Goal: Information Seeking & Learning: Check status

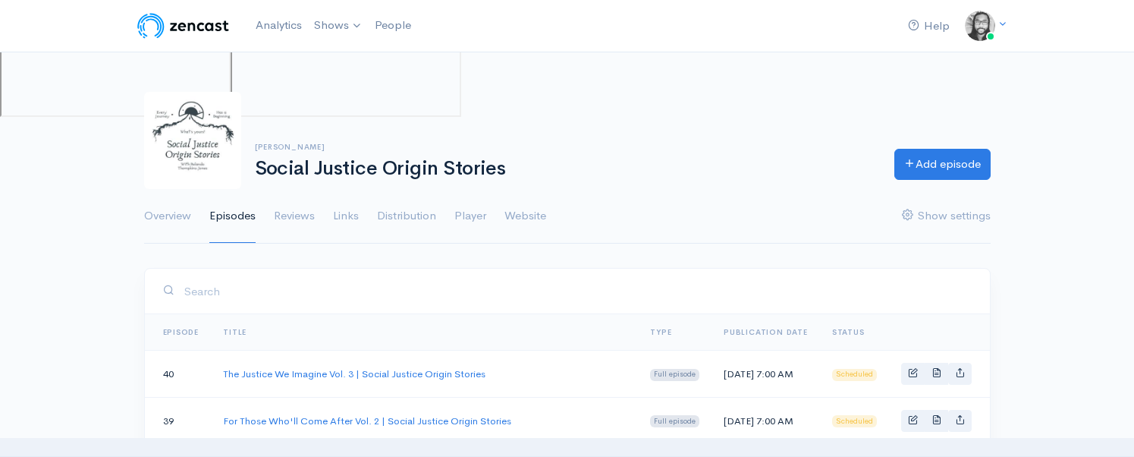
scroll to position [134, 0]
click at [291, 30] on link "Analytics" at bounding box center [279, 25] width 58 height 33
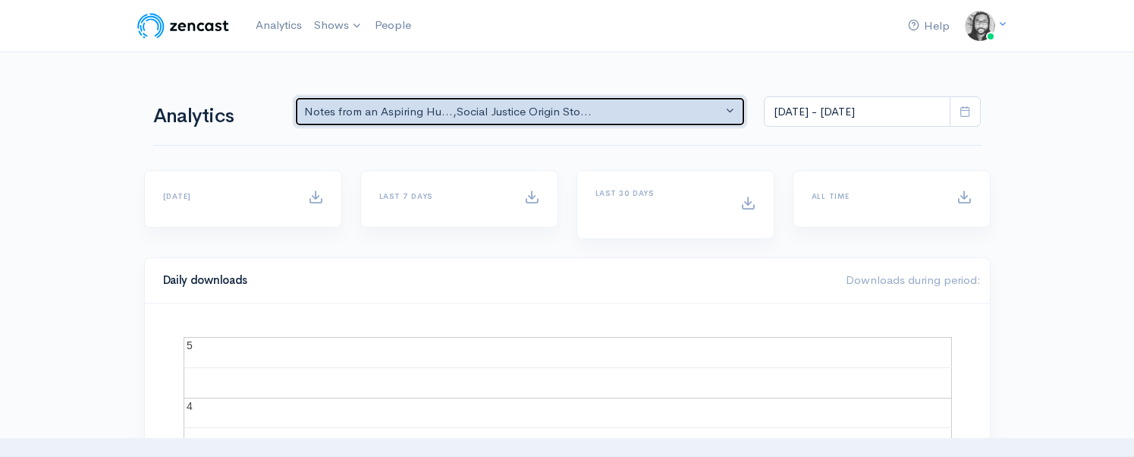
click at [419, 107] on div "Notes from an Aspiring Hu... , Social Justice Origin Sto..." at bounding box center [513, 111] width 419 height 17
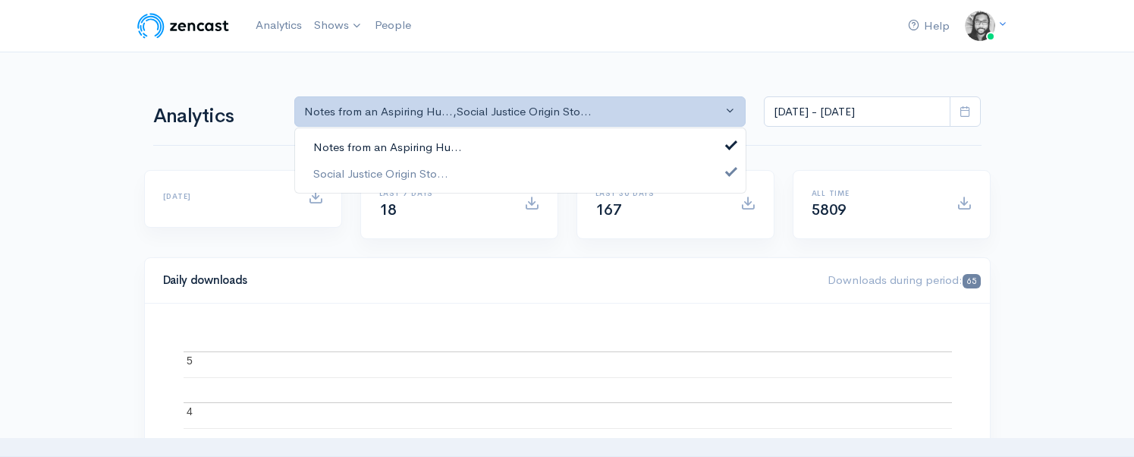
click at [416, 137] on link "Notes from an Aspiring Hu..." at bounding box center [520, 147] width 451 height 27
select select "14701"
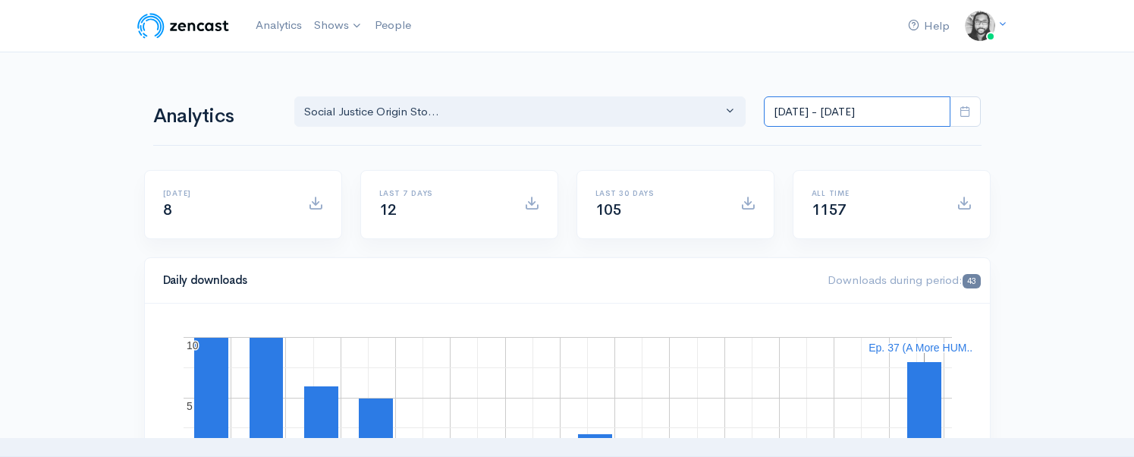
click at [805, 120] on input "[DATE] - [DATE]" at bounding box center [857, 111] width 187 height 31
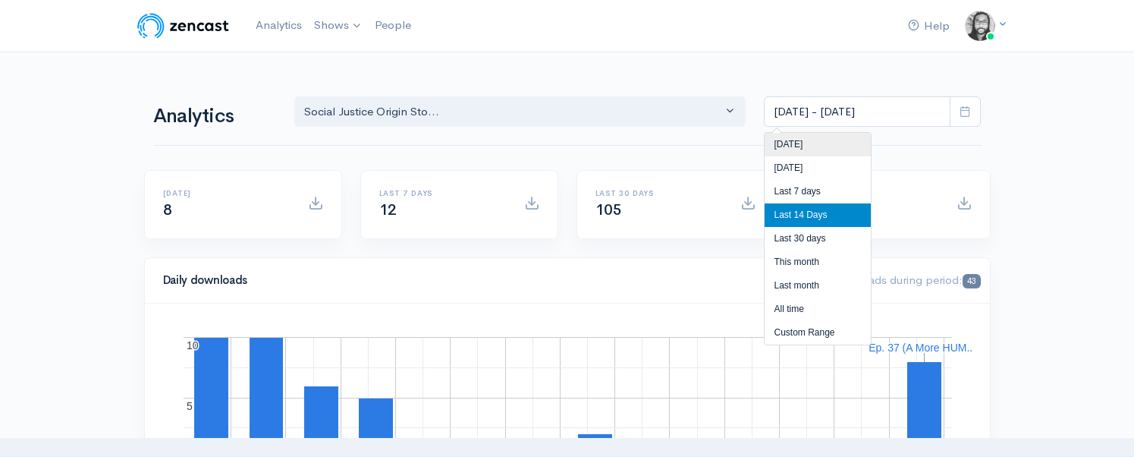
click at [801, 141] on li "[DATE]" at bounding box center [818, 145] width 106 height 24
type input "[DATE] - [DATE]"
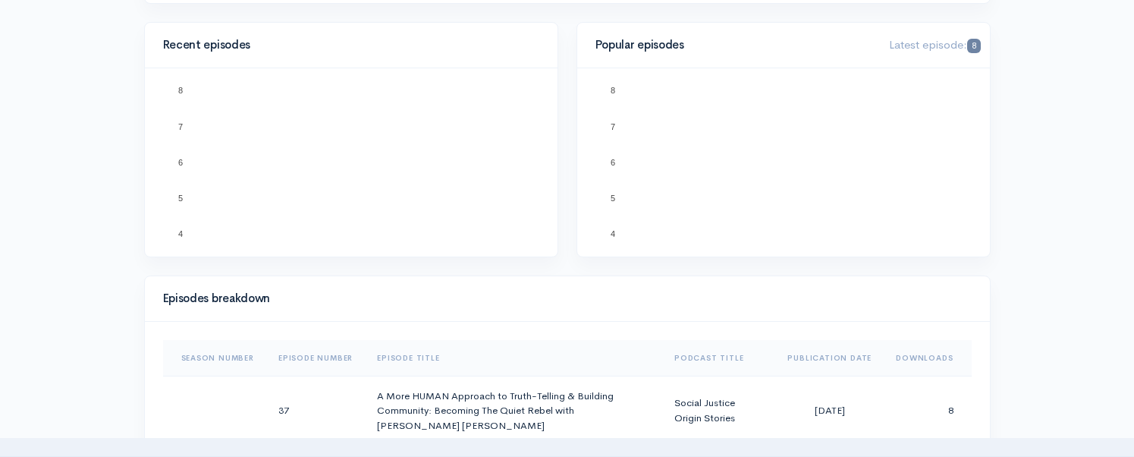
scroll to position [545, 0]
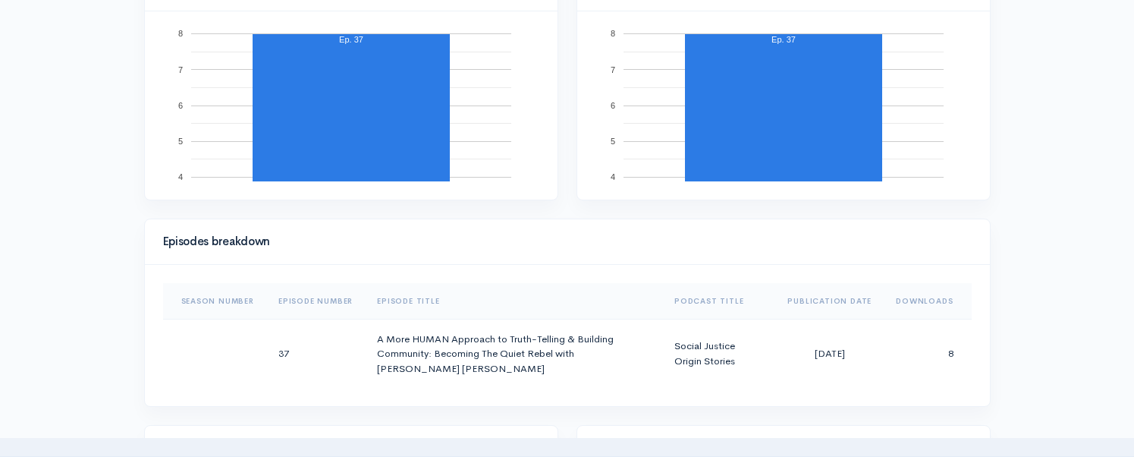
click at [1007, 237] on div "Help Notifications View all Your profile Team settings Default team Current Log…" at bounding box center [567, 392] width 1134 height 1875
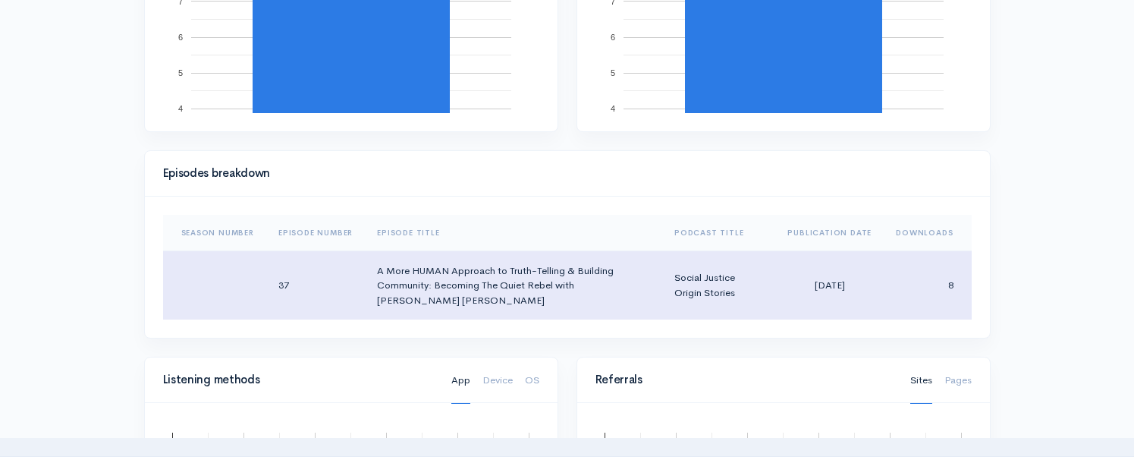
scroll to position [624, 0]
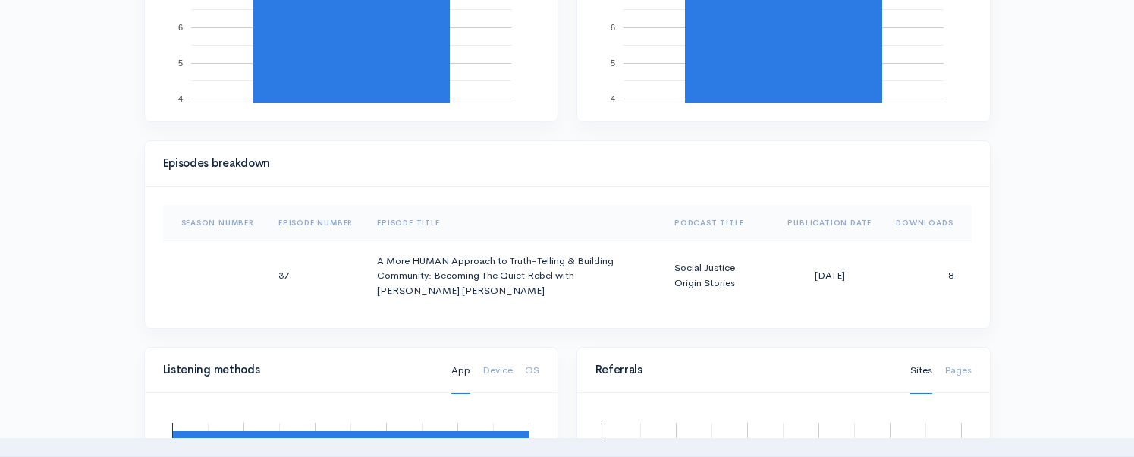
click at [558, 209] on th "Episode Title" at bounding box center [513, 223] width 297 height 36
click at [550, 227] on th "Episode Title" at bounding box center [513, 223] width 297 height 36
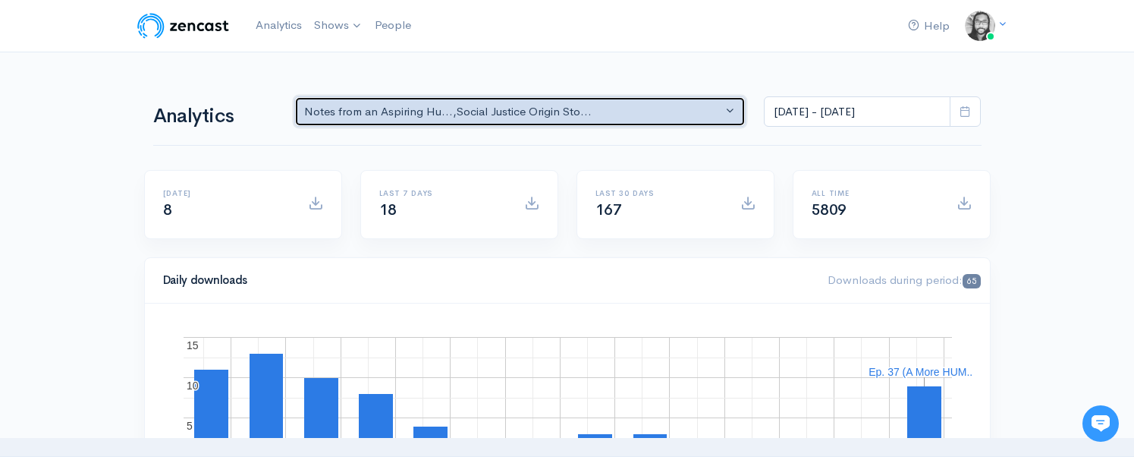
click at [395, 115] on div "Notes from an Aspiring Hu... , Social Justice Origin Sto..." at bounding box center [513, 111] width 419 height 17
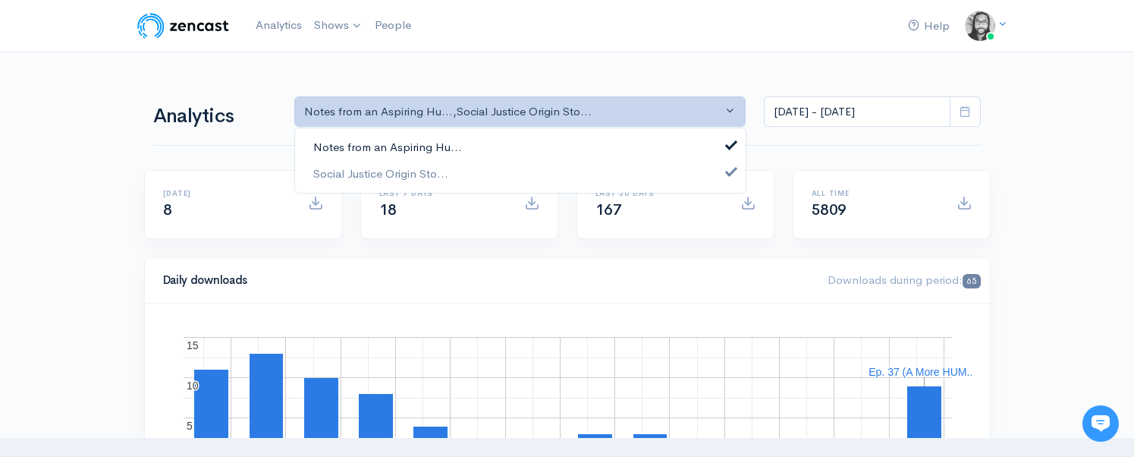
click at [402, 137] on link "Notes from an Aspiring Hu..." at bounding box center [520, 147] width 451 height 27
select select "14701"
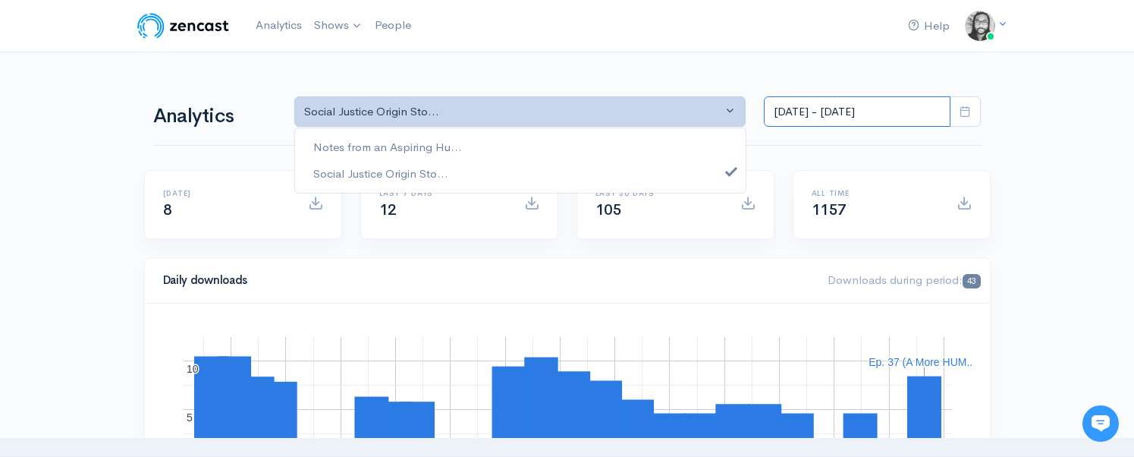
click at [827, 108] on input "[DATE] - [DATE]" at bounding box center [857, 111] width 187 height 31
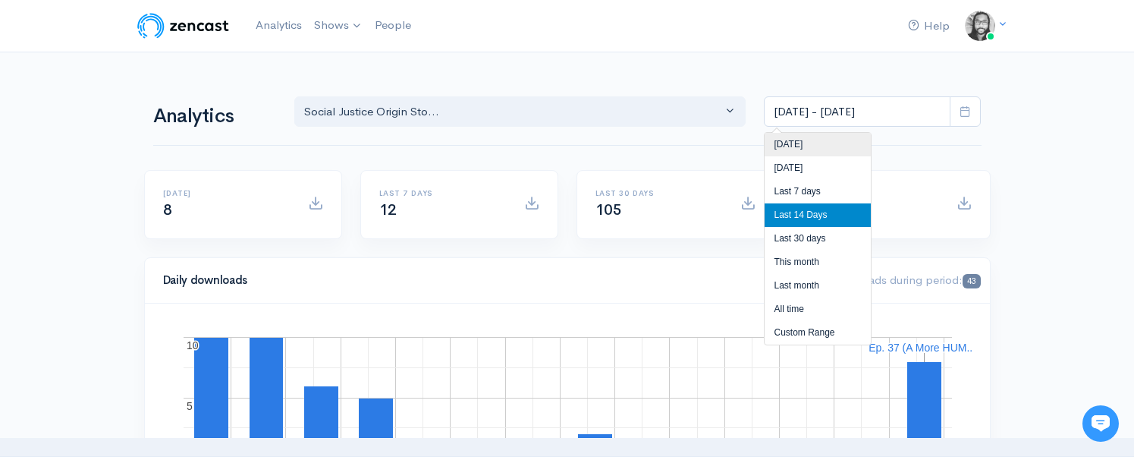
click at [821, 136] on li "[DATE]" at bounding box center [818, 145] width 106 height 24
type input "[DATE] - [DATE]"
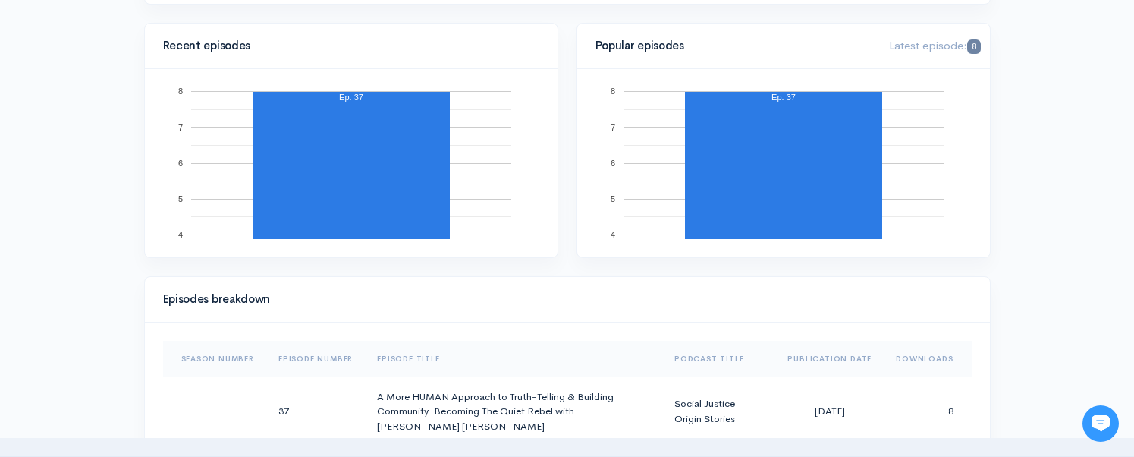
scroll to position [527, 0]
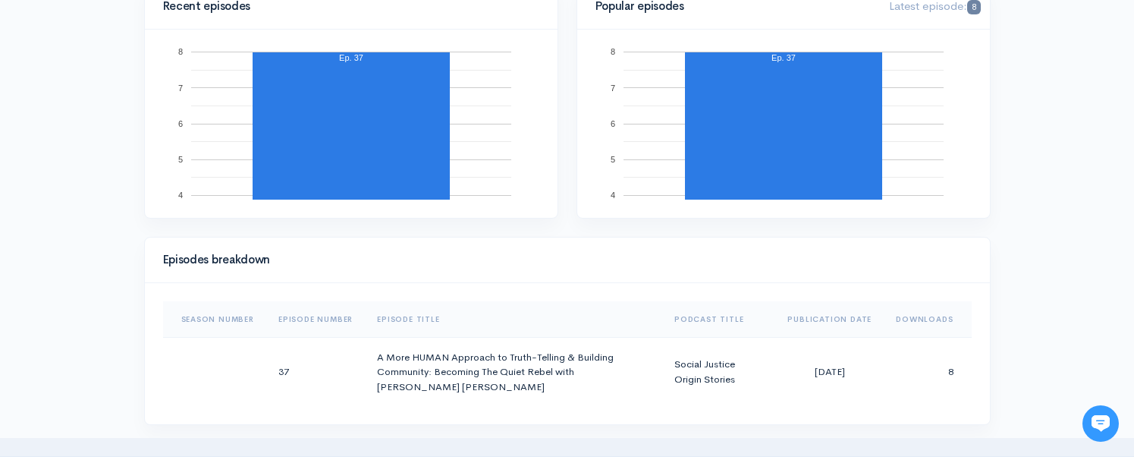
click at [1006, 165] on div "Help Notifications View all Your profile Team settings Default team Current Log…" at bounding box center [567, 410] width 1134 height 1875
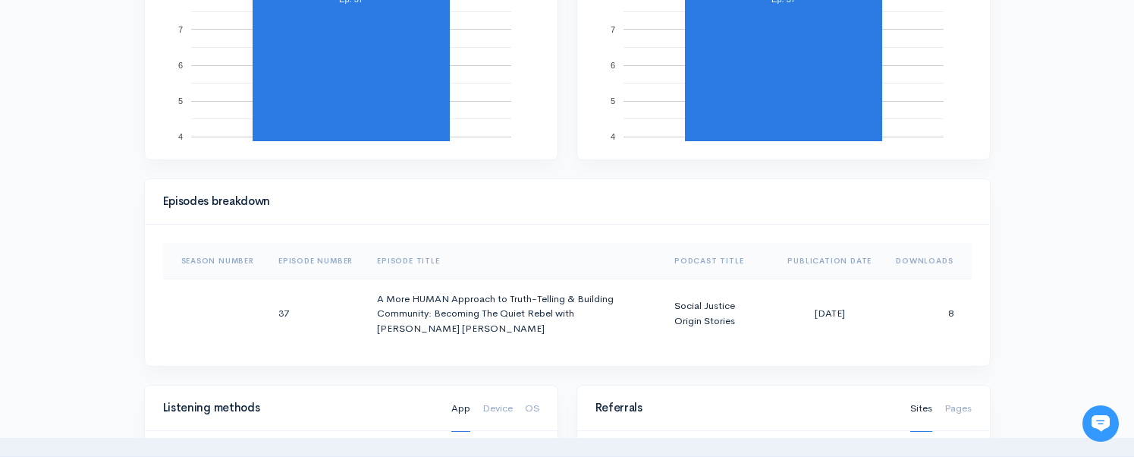
scroll to position [613, 0]
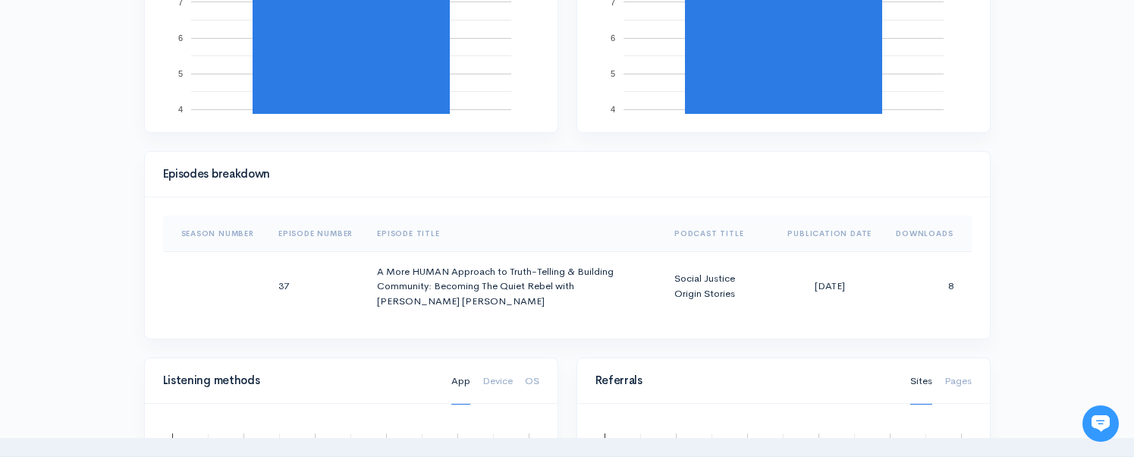
click at [998, 200] on div "Episodes breakdown Season Number Episode Number Episode Title Podcast Title Pub…" at bounding box center [567, 254] width 865 height 207
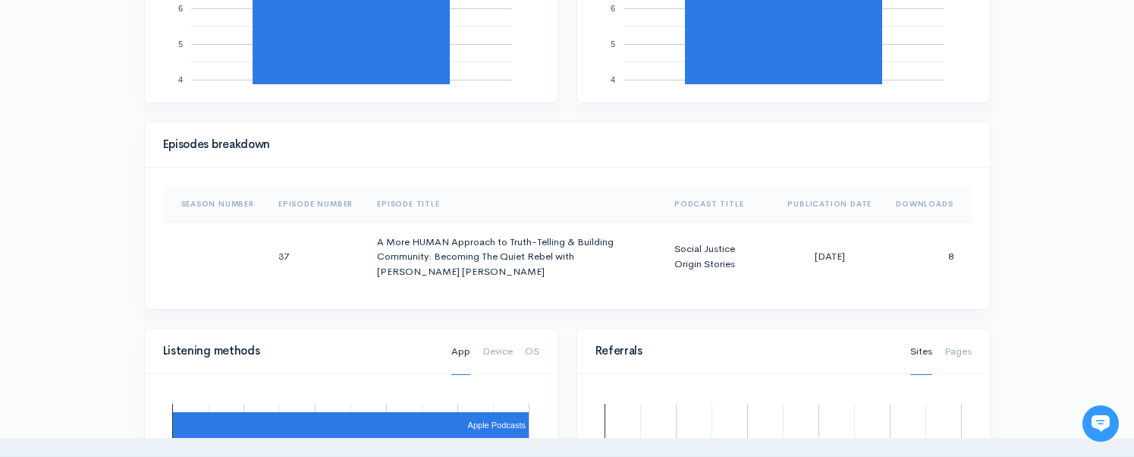
click at [998, 200] on div "Episodes breakdown Season Number Episode Number Episode Title Podcast Title Pub…" at bounding box center [567, 224] width 865 height 207
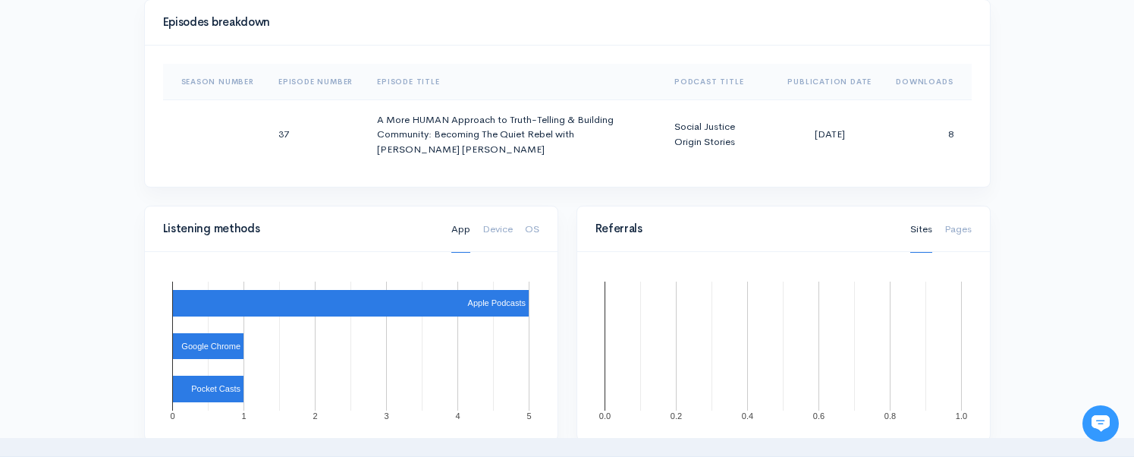
scroll to position [755, 0]
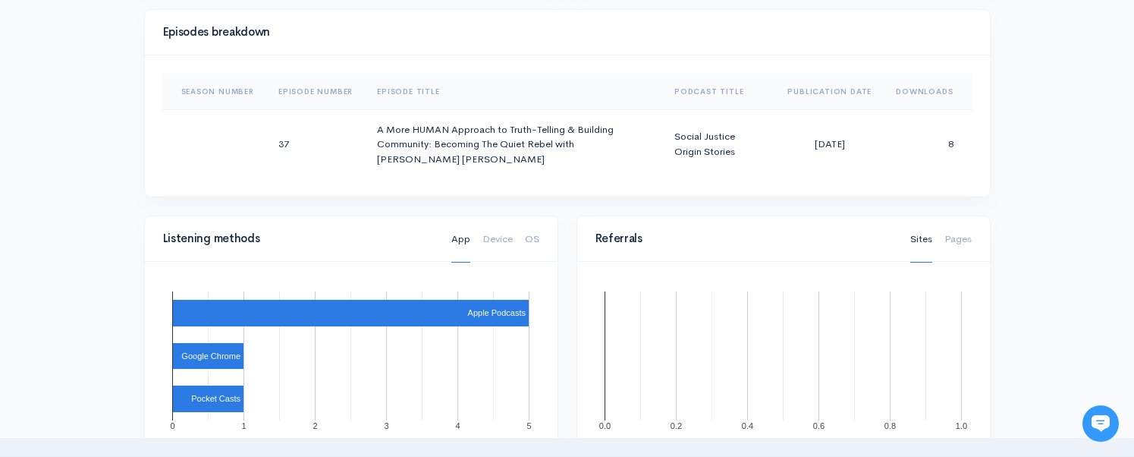
click at [989, 156] on div "Episodes breakdown Season Number Episode Number Episode Title Podcast Title Pub…" at bounding box center [567, 103] width 847 height 189
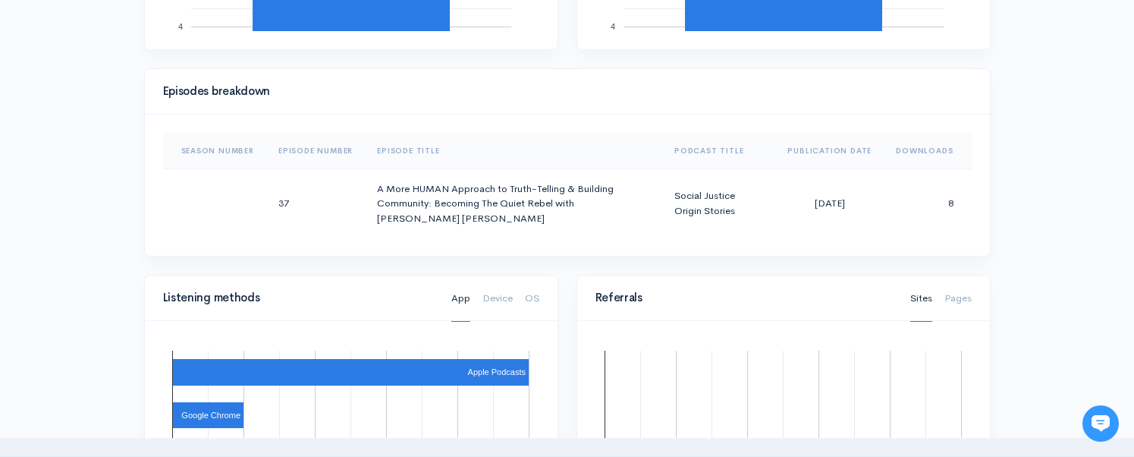
scroll to position [666, 0]
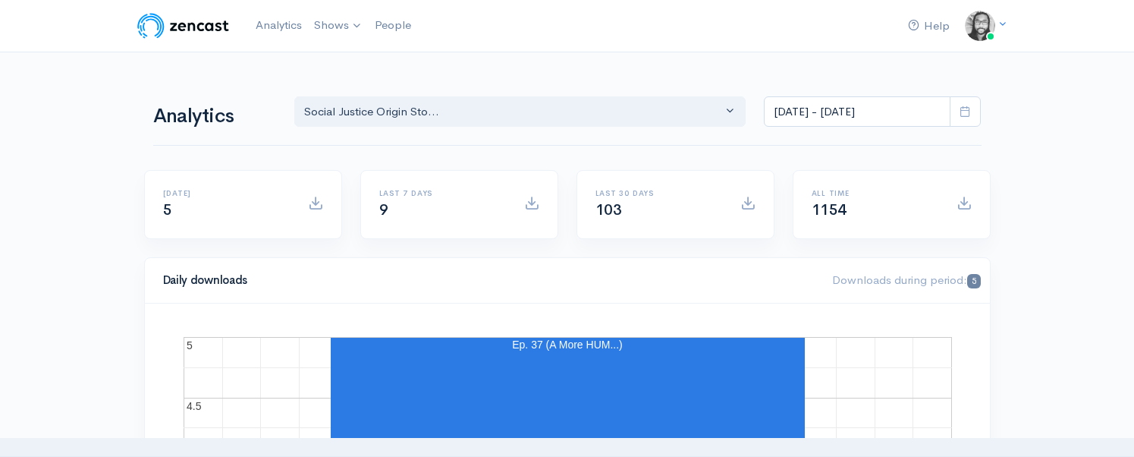
select select "14701"
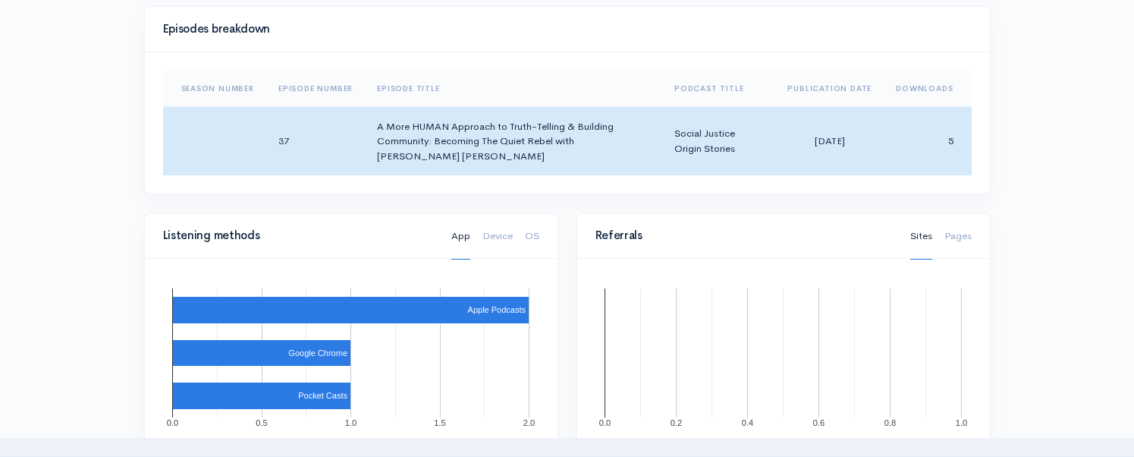
scroll to position [758, 0]
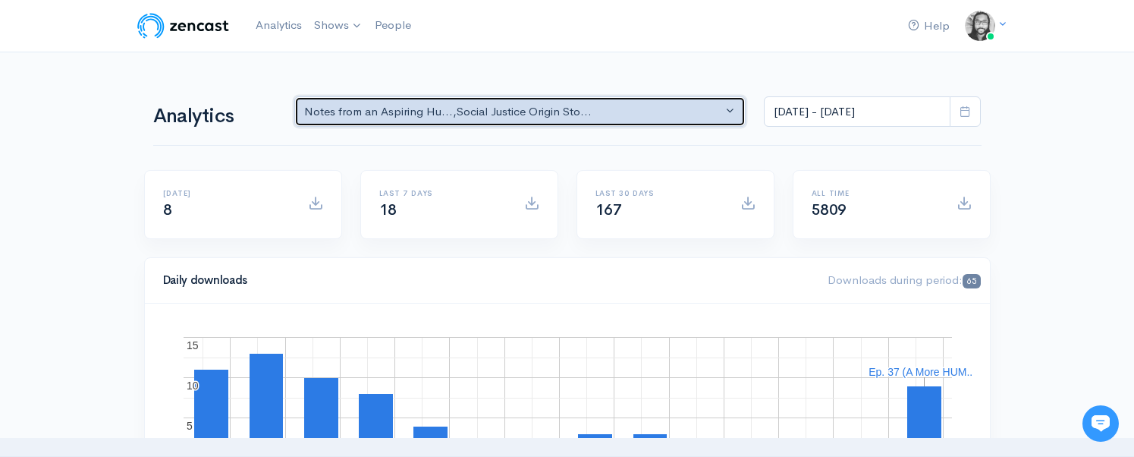
click at [488, 114] on div "Notes from an Aspiring Hu... , Social Justice Origin Sto..." at bounding box center [513, 111] width 419 height 17
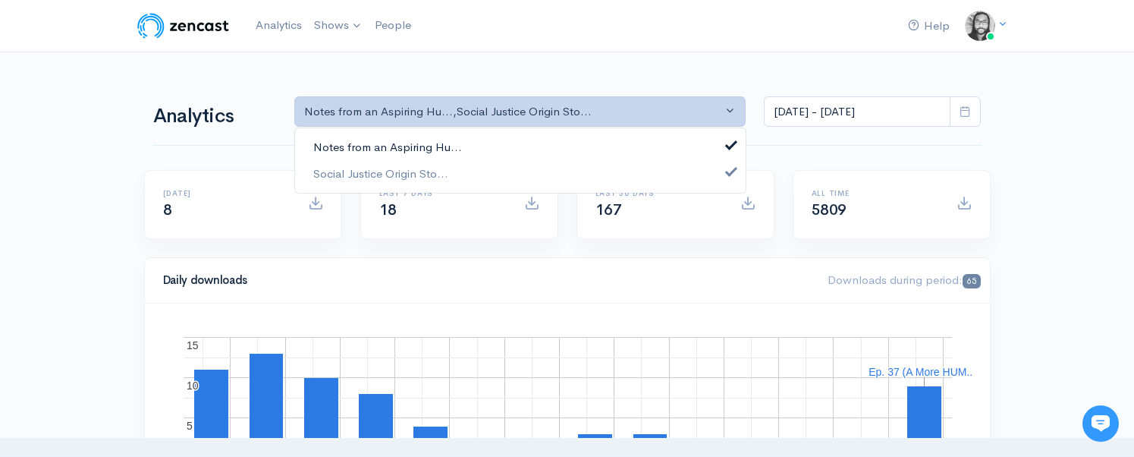
click at [489, 140] on link "Notes from an Aspiring Hu..." at bounding box center [520, 147] width 451 height 27
select select "14701"
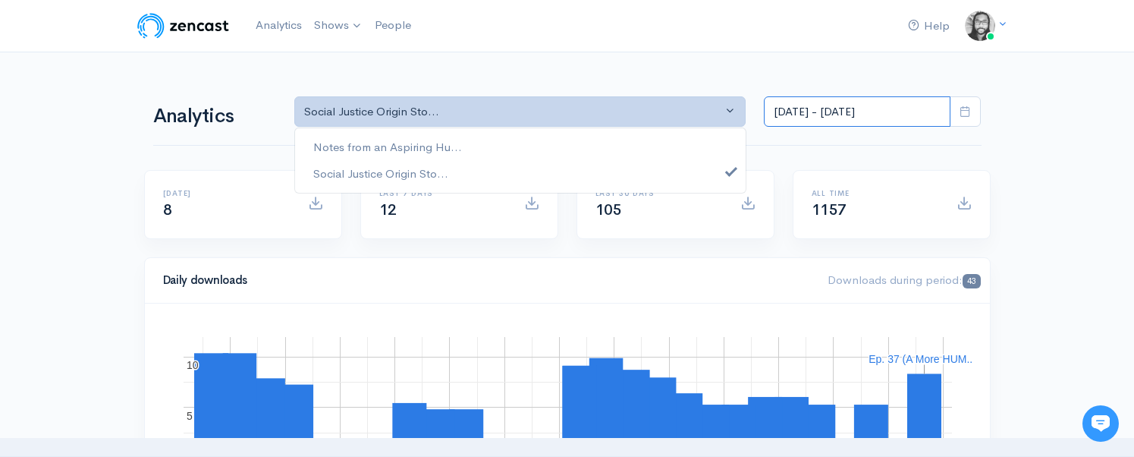
click at [849, 104] on input "Oct 2, 2025 - Oct 15, 2025" at bounding box center [857, 111] width 187 height 31
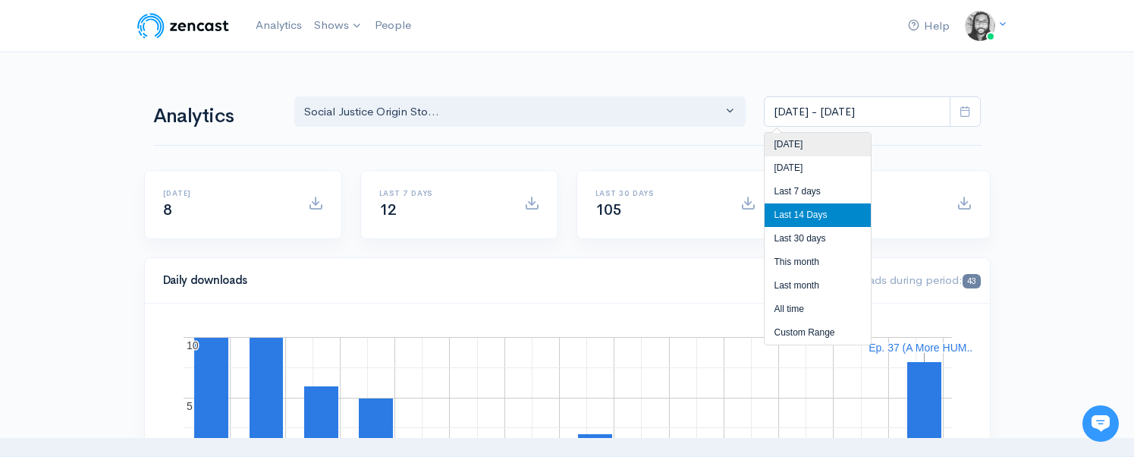
click at [844, 140] on li "[DATE]" at bounding box center [818, 145] width 106 height 24
type input "[DATE] - [DATE]"
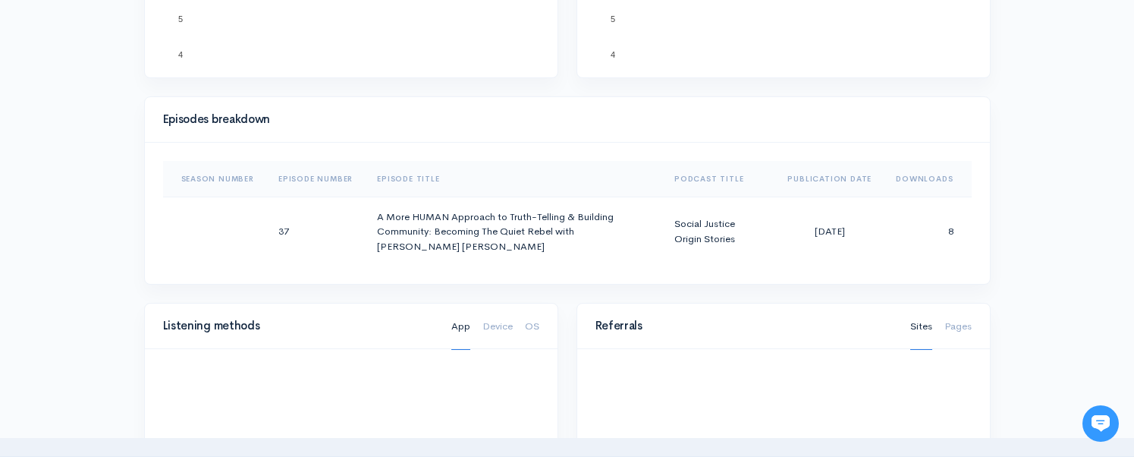
scroll to position [687, 0]
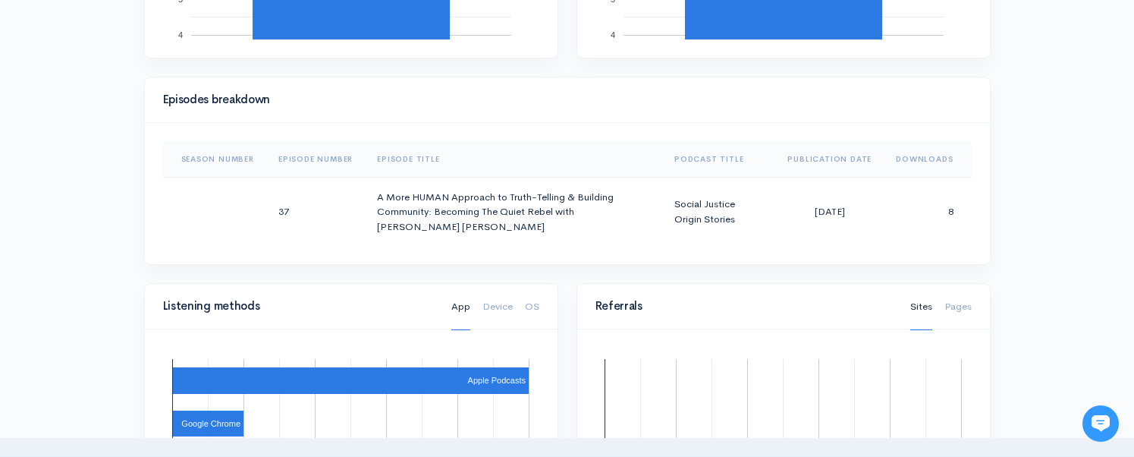
click at [1020, 254] on div "Help Notifications View all Your profile Team settings Default team Current Log…" at bounding box center [567, 250] width 1134 height 1875
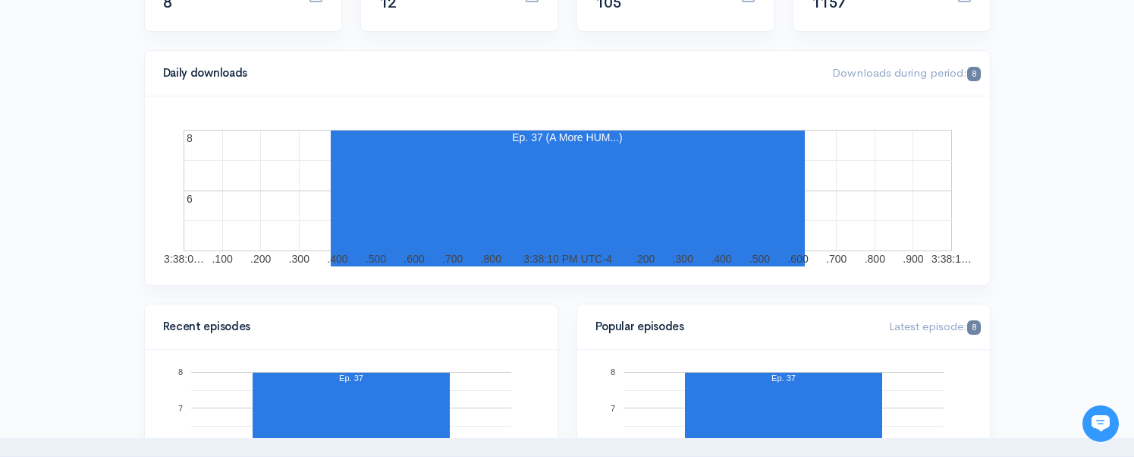
scroll to position [0, 0]
